Goal: Task Accomplishment & Management: Use online tool/utility

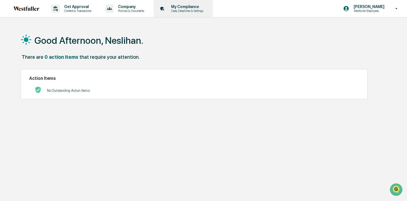
click at [183, 5] on p "My Compliance" at bounding box center [185, 6] width 39 height 4
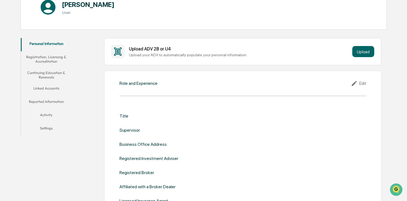
click at [52, 115] on button "Activity" at bounding box center [46, 115] width 51 height 13
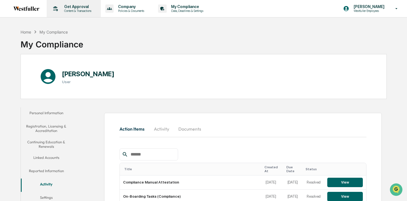
click at [82, 9] on p "Content & Transactions" at bounding box center [77, 11] width 34 height 4
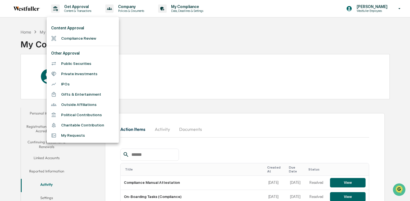
click at [79, 38] on li "Compliance Review" at bounding box center [83, 38] width 72 height 10
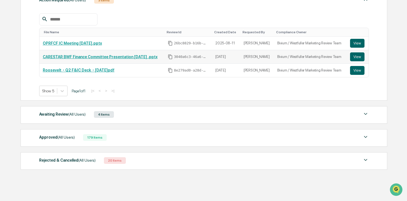
scroll to position [96, 0]
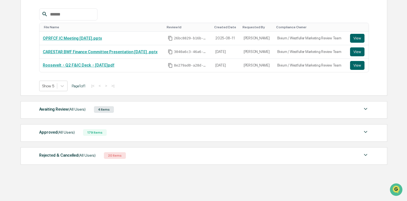
click at [65, 113] on div "Awaiting Review (All Users)" at bounding box center [62, 109] width 46 height 7
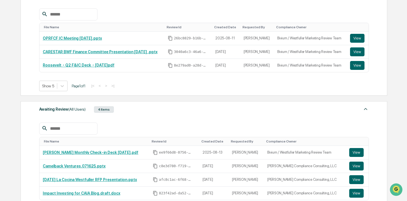
click at [65, 113] on div "Awaiting Review (All Users)" at bounding box center [62, 109] width 46 height 7
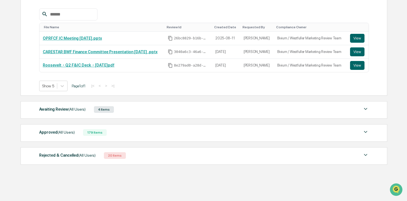
click at [62, 131] on span "(All Users)" at bounding box center [65, 132] width 17 height 4
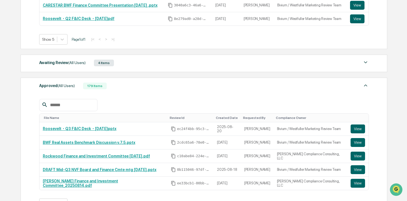
scroll to position [147, 0]
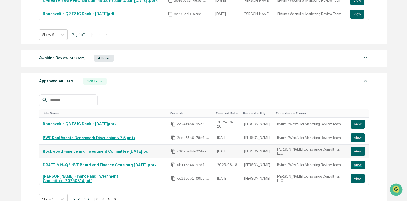
click at [72, 153] on link "Rockwood Finance and Investment Committee [DATE].pdf" at bounding box center [96, 151] width 107 height 4
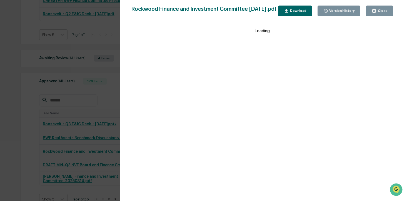
click at [306, 13] on div "Download" at bounding box center [297, 11] width 17 height 4
